Goal: Transaction & Acquisition: Purchase product/service

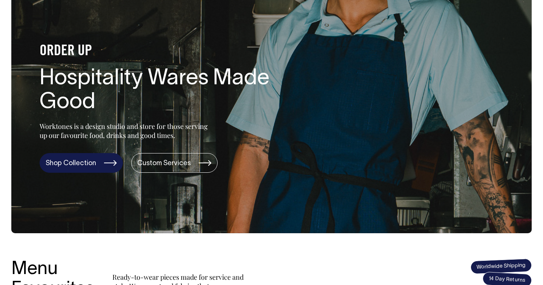
scroll to position [65, 0]
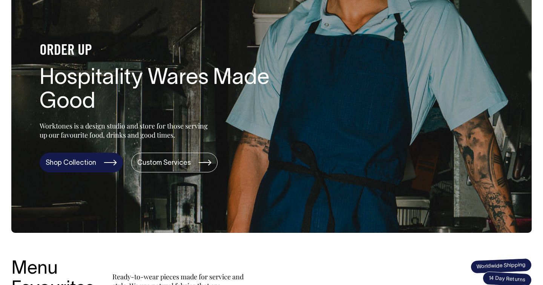
click at [91, 162] on link "Shop Collection" at bounding box center [81, 162] width 83 height 20
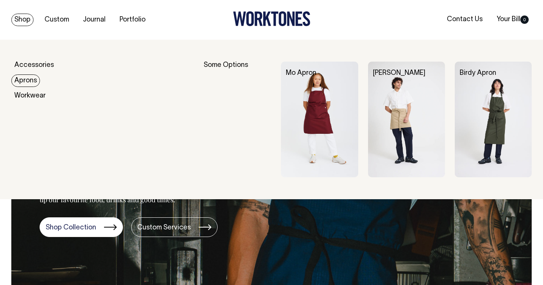
click at [23, 80] on link "Aprons" at bounding box center [25, 80] width 29 height 12
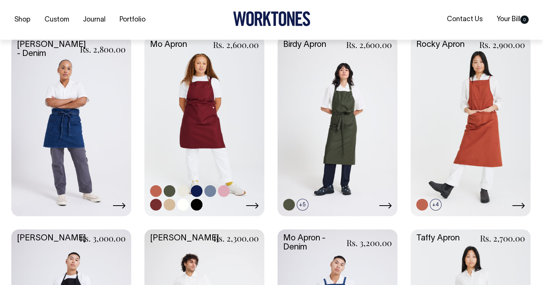
scroll to position [197, 0]
click at [170, 189] on link at bounding box center [170, 191] width 12 height 12
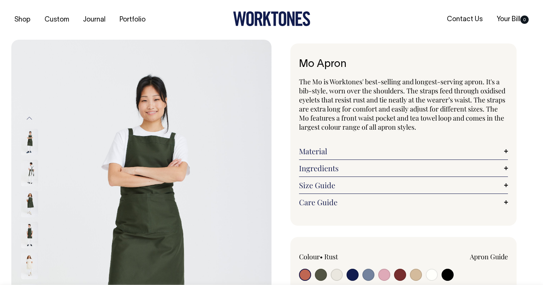
radio input "true"
select select "Olive"
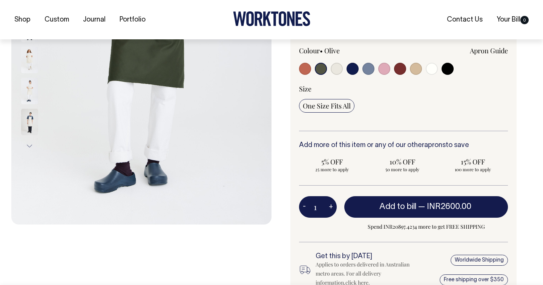
scroll to position [206, 0]
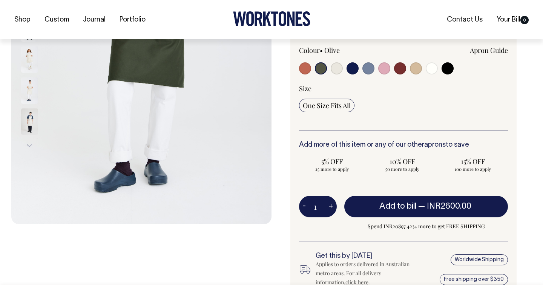
click at [334, 103] on span "One Size Fits All" at bounding box center [327, 105] width 48 height 9
click at [334, 103] on input "One Size Fits All" at bounding box center [326, 105] width 55 height 14
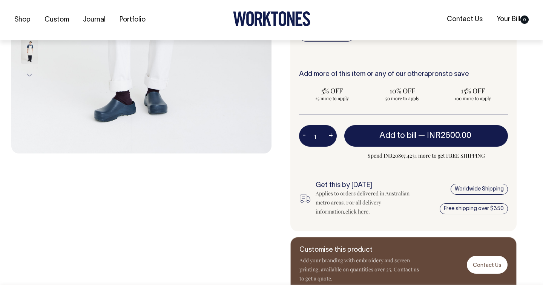
scroll to position [277, 0]
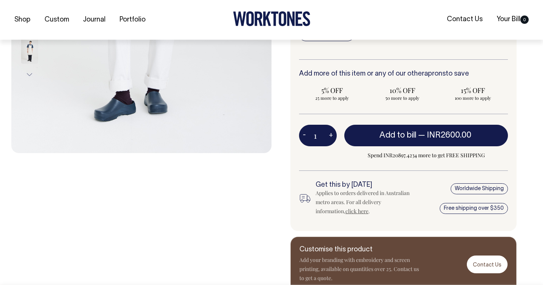
click at [330, 138] on button "+" at bounding box center [331, 135] width 12 height 15
type input "2"
click at [330, 138] on button "+" at bounding box center [331, 135] width 12 height 15
type input "3"
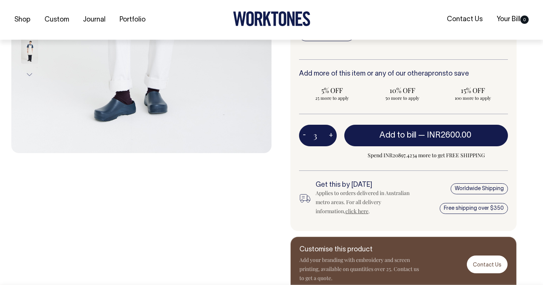
type input "3"
click at [330, 138] on button "+" at bounding box center [331, 135] width 12 height 15
type input "4"
click at [330, 138] on button "+" at bounding box center [331, 135] width 12 height 15
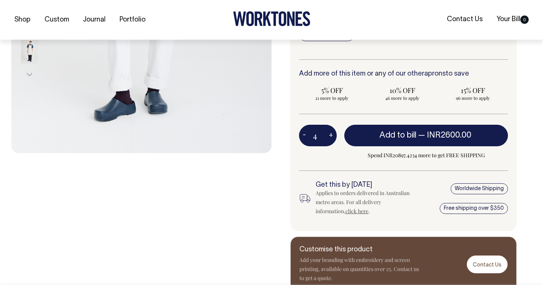
type input "5"
click at [330, 138] on button "+" at bounding box center [331, 135] width 12 height 15
type input "6"
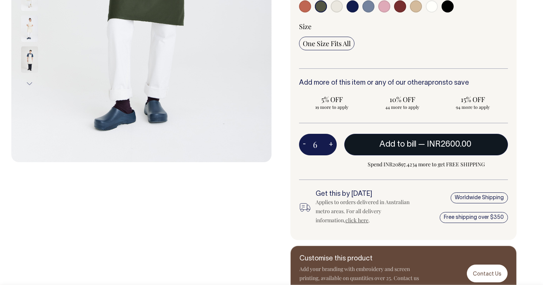
scroll to position [268, 0]
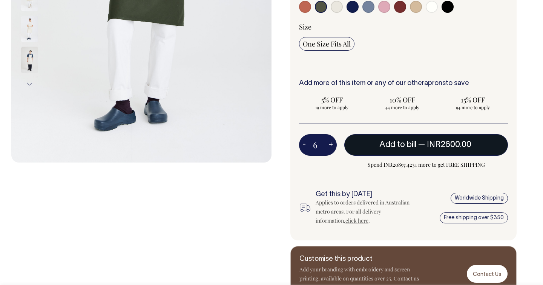
click at [383, 144] on span "Add to bill" at bounding box center [398, 145] width 37 height 8
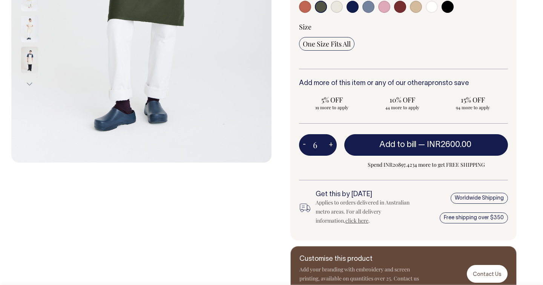
type input "1"
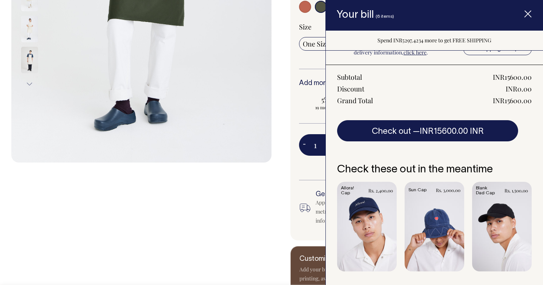
scroll to position [0, 0]
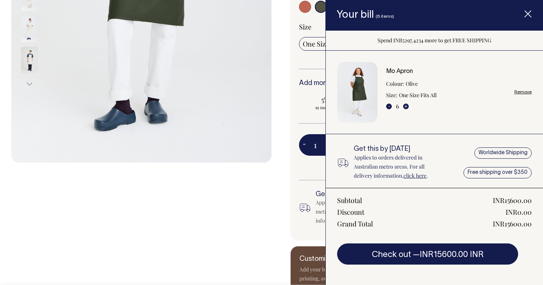
click at [285, 66] on div "Mo Apron The Mo is Worktones' best-selling and longest-serving apron. It's a bi…" at bounding box center [402, 38] width 260 height 525
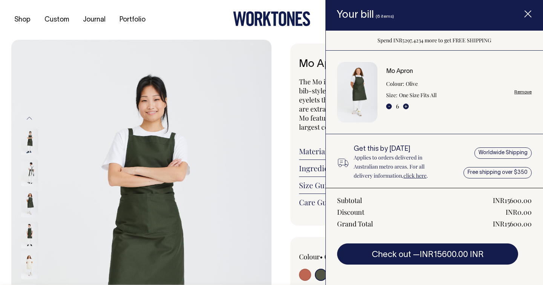
click at [531, 11] on line "Item added to your cart" at bounding box center [528, 14] width 6 height 6
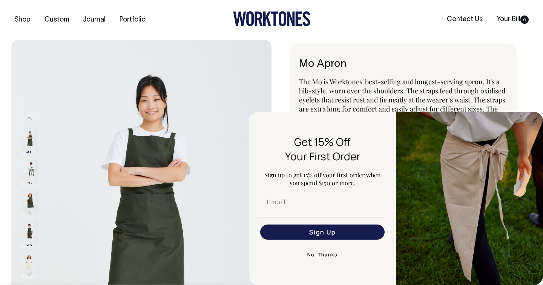
click at [301, 209] on div "FLYOUT Form" at bounding box center [323, 201] width 132 height 23
click at [276, 204] on input "Email" at bounding box center [322, 201] width 125 height 15
type input "[EMAIL_ADDRESS][DOMAIN_NAME]"
click at [306, 234] on button "Sign Up" at bounding box center [322, 231] width 125 height 15
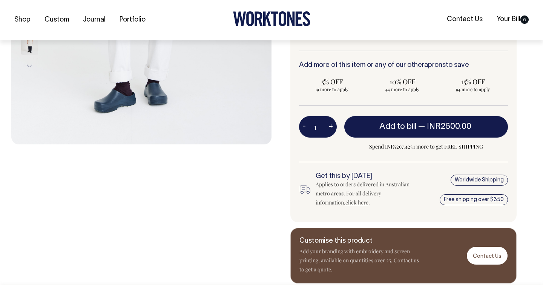
scroll to position [286, 0]
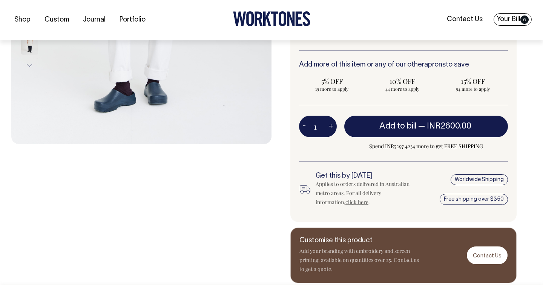
click at [514, 21] on link "Your Bill 6" at bounding box center [513, 19] width 38 height 12
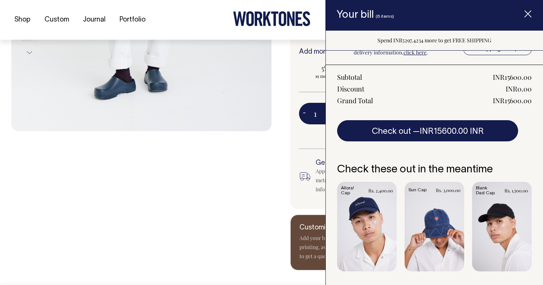
scroll to position [309, 0]
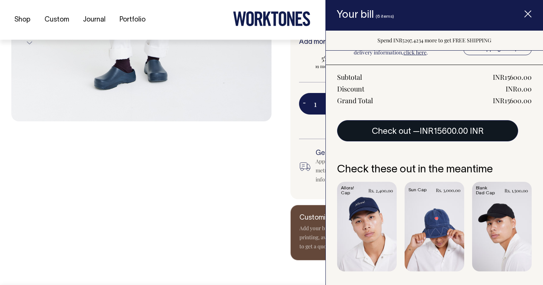
click at [412, 136] on button "Check out — INR15600.00 INR" at bounding box center [427, 130] width 181 height 21
